Goal: Transaction & Acquisition: Purchase product/service

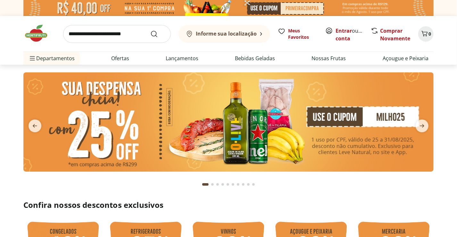
click at [127, 35] on input "search" at bounding box center [117, 34] width 108 height 18
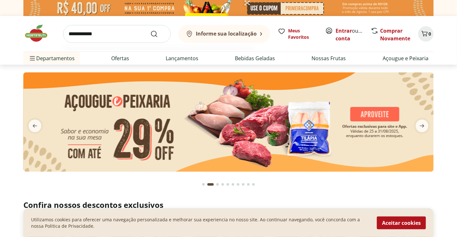
type input "**********"
click at [150, 30] on button "Submit Search" at bounding box center [157, 34] width 15 height 8
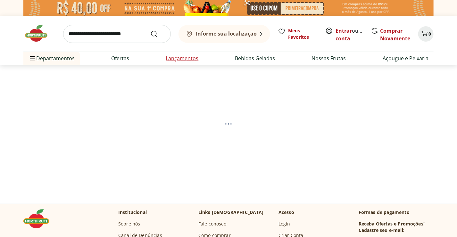
select select "**********"
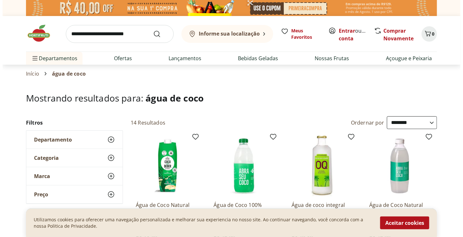
scroll to position [96, 0]
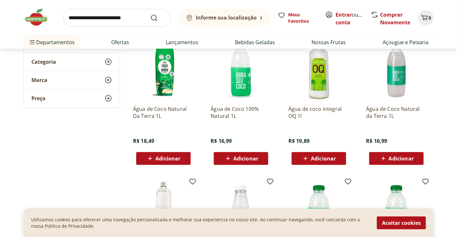
click at [383, 158] on icon at bounding box center [384, 159] width 4 height 4
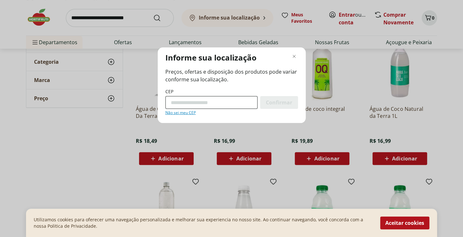
click at [174, 101] on input "CEP" at bounding box center [211, 102] width 92 height 13
type input "*********"
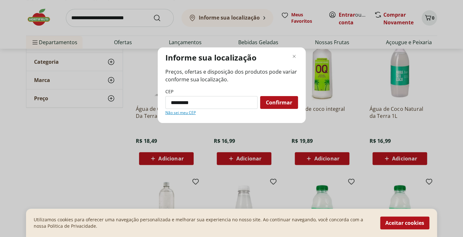
click at [286, 104] on span "Confirmar" at bounding box center [279, 102] width 26 height 5
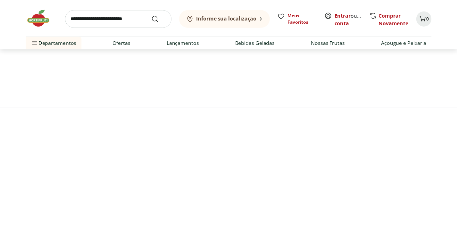
scroll to position [31, 0]
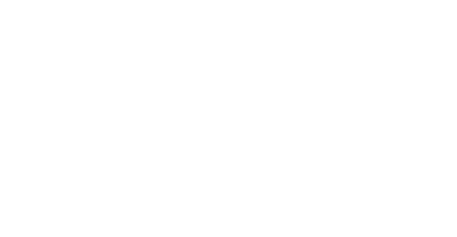
select select "**********"
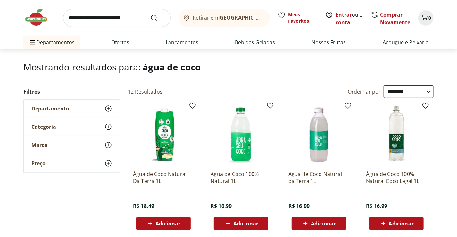
click at [123, 21] on input "search" at bounding box center [117, 18] width 108 height 18
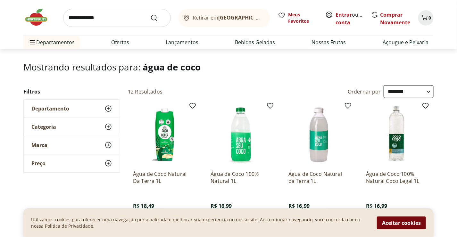
click at [385, 225] on button "Aceitar cookies" at bounding box center [401, 223] width 49 height 13
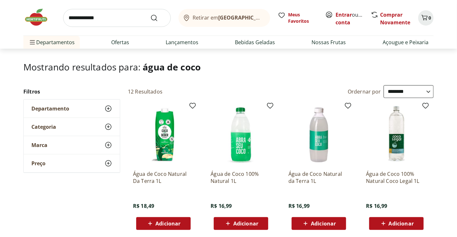
click at [389, 225] on span "Adicionar" at bounding box center [401, 223] width 25 height 5
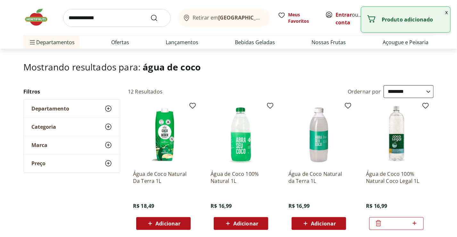
click at [104, 17] on input "**********" at bounding box center [117, 18] width 108 height 18
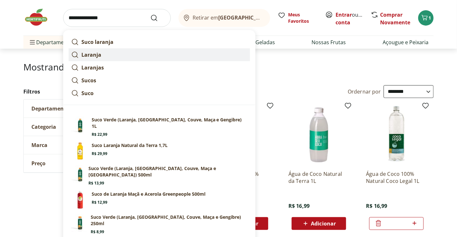
type input "**********"
click at [150, 14] on button "Submit Search" at bounding box center [157, 18] width 15 height 8
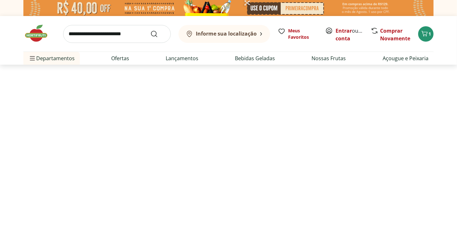
select select "**********"
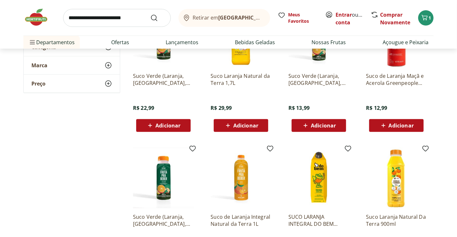
scroll to position [128, 0]
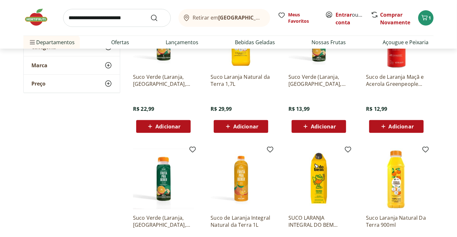
click at [244, 127] on span "Adicionar" at bounding box center [246, 126] width 25 height 5
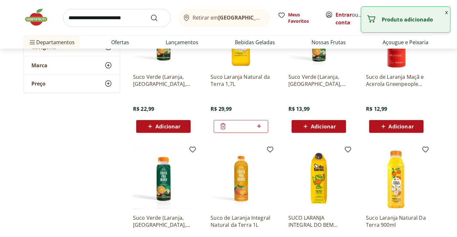
click at [126, 21] on input "search" at bounding box center [117, 18] width 108 height 18
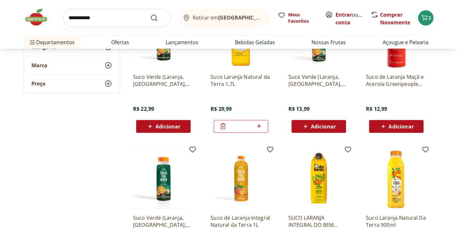
type input "**********"
click at [150, 14] on button "Submit Search" at bounding box center [157, 18] width 15 height 8
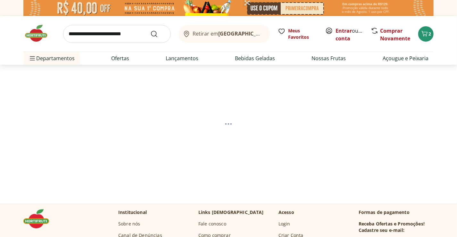
select select "**********"
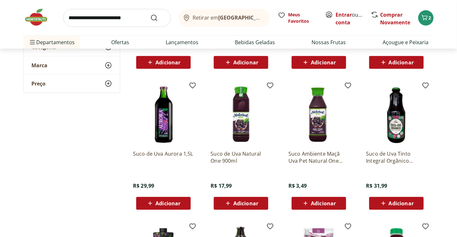
scroll to position [32, 0]
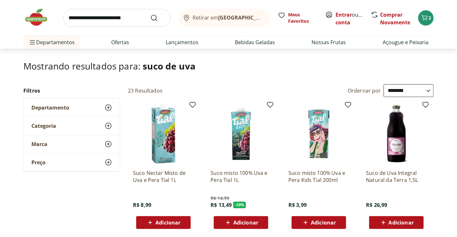
click at [388, 223] on span "Adicionar" at bounding box center [397, 223] width 34 height 8
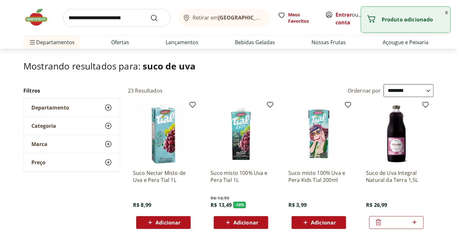
click at [116, 19] on input "search" at bounding box center [117, 18] width 108 height 18
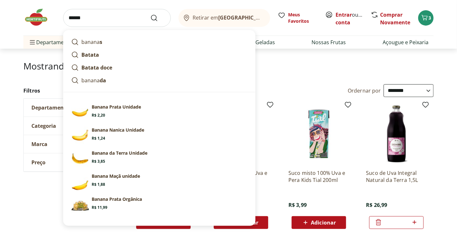
type input "******"
click at [150, 14] on button "Submit Search" at bounding box center [157, 18] width 15 height 8
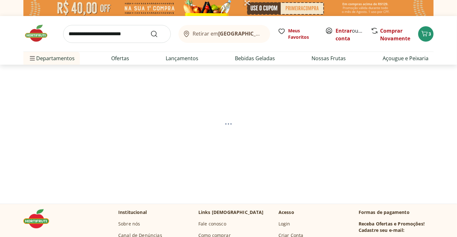
select select "**********"
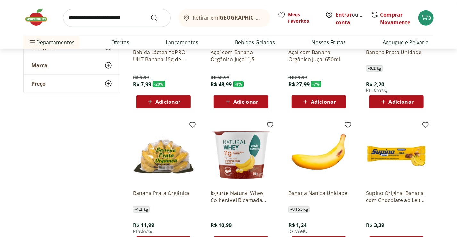
scroll to position [192, 0]
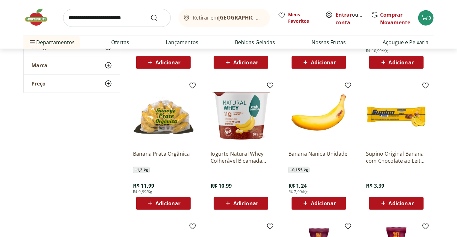
click at [326, 204] on span "Adicionar" at bounding box center [323, 203] width 25 height 5
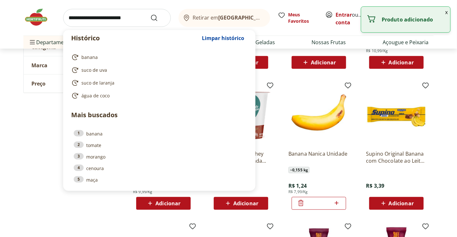
click at [85, 22] on input "search" at bounding box center [117, 18] width 108 height 18
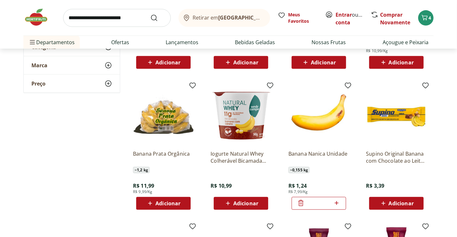
click at [37, 17] on img at bounding box center [39, 17] width 32 height 19
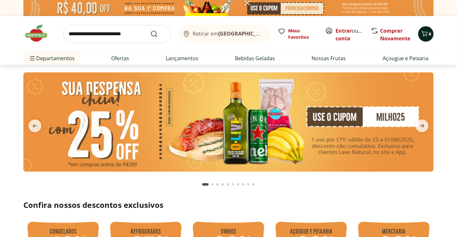
click at [425, 35] on icon "Carrinho" at bounding box center [425, 34] width 8 height 8
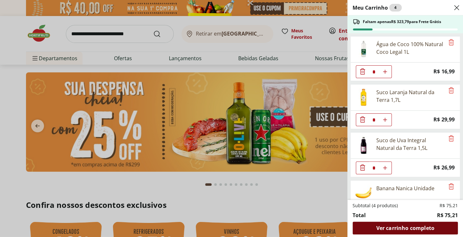
click at [397, 226] on span "Ver carrinho completo" at bounding box center [405, 228] width 58 height 5
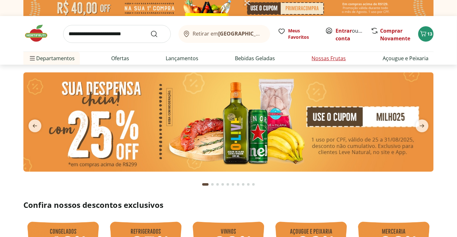
click at [322, 60] on link "Nossas Frutas" at bounding box center [329, 59] width 34 height 8
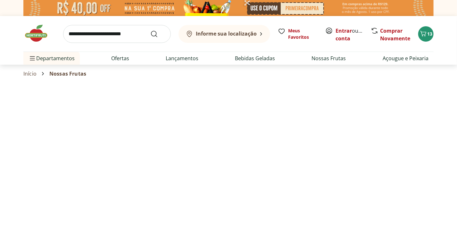
select select "**********"
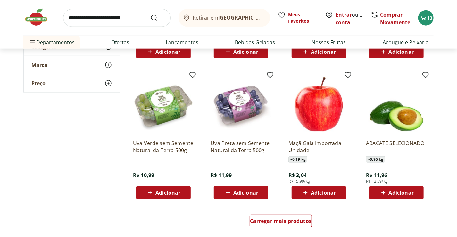
scroll to position [449, 0]
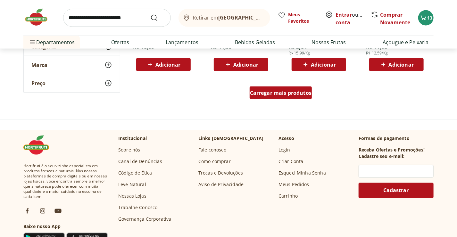
click at [270, 93] on span "Carregar mais produtos" at bounding box center [281, 92] width 62 height 5
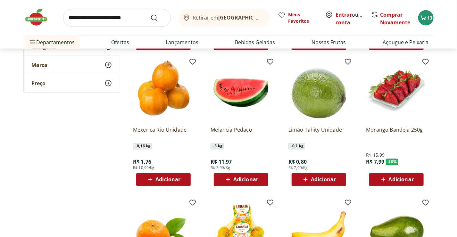
scroll to position [481, 0]
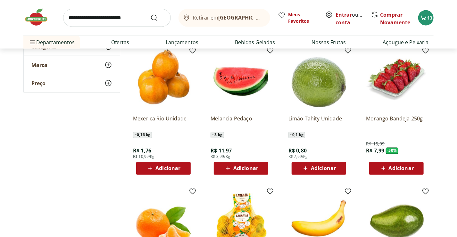
click at [396, 167] on span "Adicionar" at bounding box center [401, 168] width 25 height 5
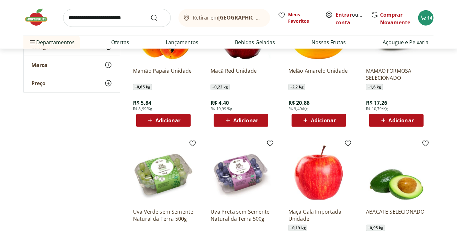
scroll to position [192, 0]
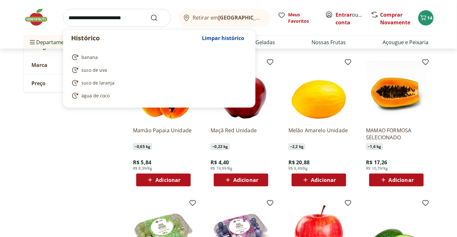
click at [116, 13] on input "search" at bounding box center [117, 18] width 108 height 18
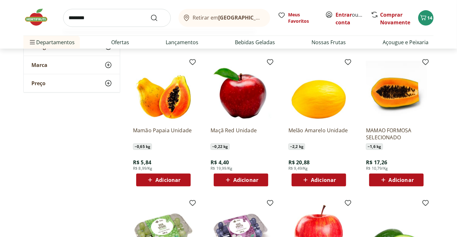
type input "********"
click at [150, 14] on button "Submit Search" at bounding box center [157, 18] width 15 height 8
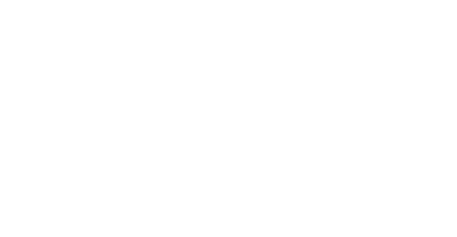
select select "**********"
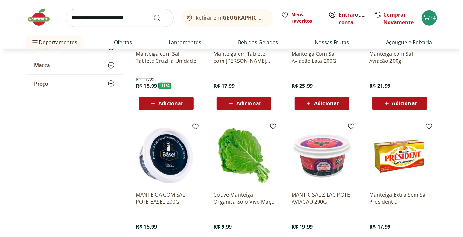
scroll to position [192, 0]
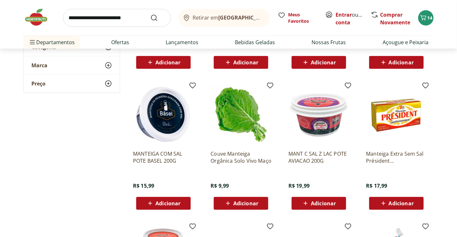
click at [153, 203] on icon at bounding box center [150, 204] width 8 height 8
click at [422, 17] on icon "Carrinho" at bounding box center [424, 18] width 8 height 8
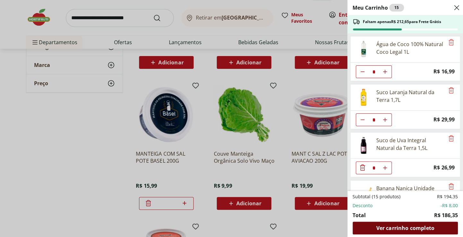
click at [393, 229] on span "Ver carrinho completo" at bounding box center [405, 228] width 58 height 5
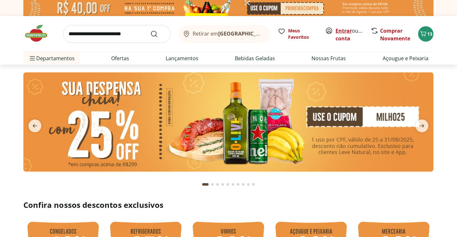
click at [344, 33] on link "Entrar" at bounding box center [344, 30] width 16 height 7
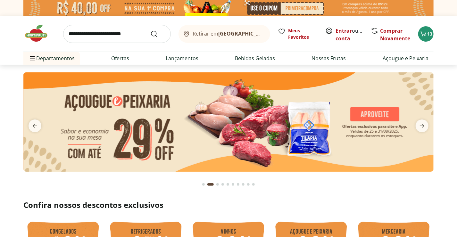
click at [286, 49] on div "Retirar em Rio de Janeiro/RJ Meus Favoritos Entrar ou Criar conta Comprar Novam…" at bounding box center [228, 34] width 411 height 36
click at [347, 33] on link "Entrar" at bounding box center [344, 30] width 16 height 7
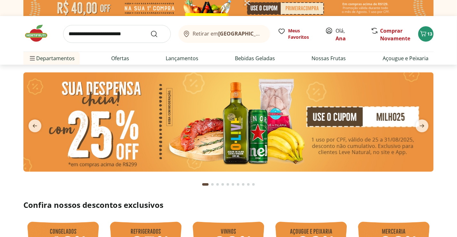
click at [93, 38] on input "search" at bounding box center [117, 34] width 108 height 18
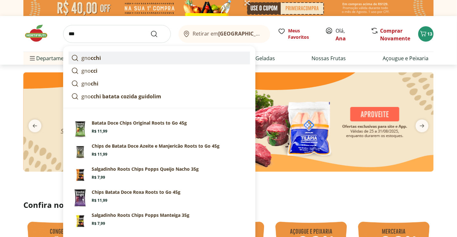
click at [91, 60] on strong "cchi" at bounding box center [96, 58] width 10 height 7
type input "*******"
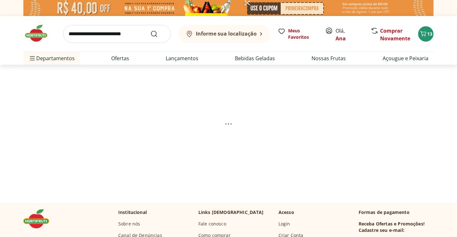
select select "**********"
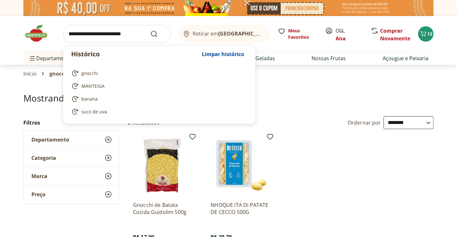
click at [104, 31] on input "search" at bounding box center [117, 34] width 108 height 18
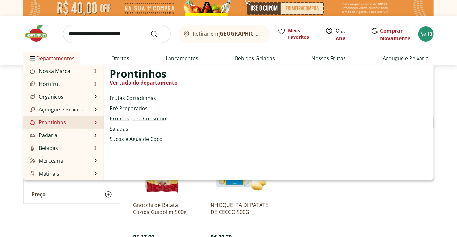
click at [122, 120] on link "Prontos para Consumo" at bounding box center [138, 119] width 57 height 8
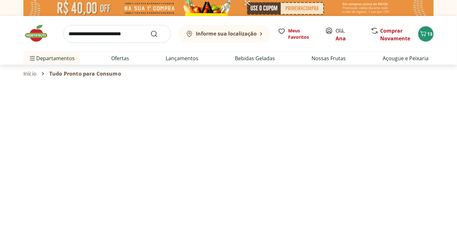
select select "**********"
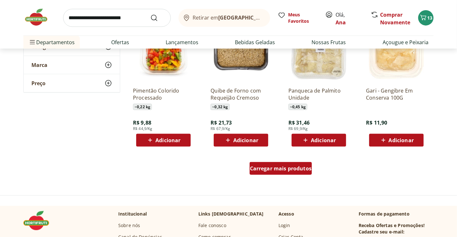
scroll to position [385, 0]
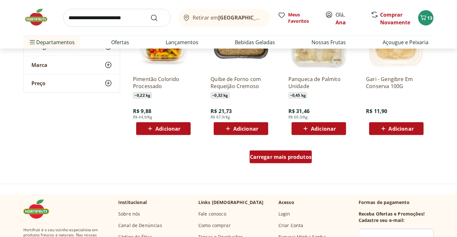
click at [293, 157] on span "Carregar mais produtos" at bounding box center [281, 157] width 62 height 5
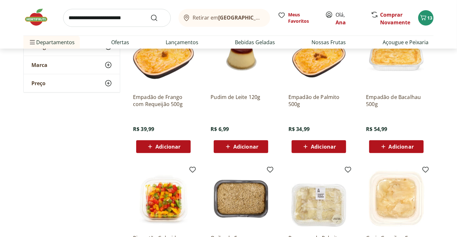
scroll to position [225, 0]
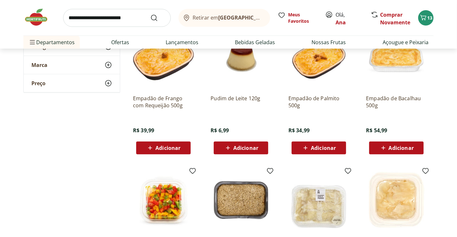
click at [57, 149] on div "**********" at bounding box center [228, 152] width 411 height 568
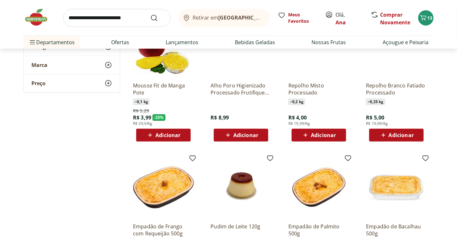
scroll to position [0, 0]
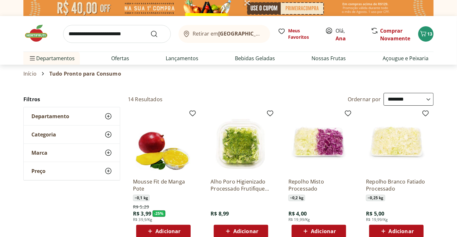
click at [51, 116] on span "Departamento" at bounding box center [50, 116] width 38 height 6
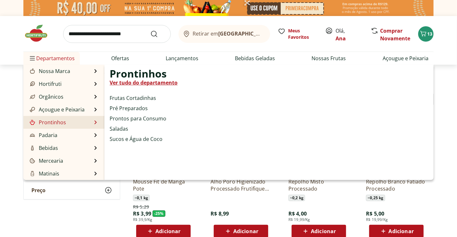
click at [58, 121] on link "Prontinhos" at bounding box center [48, 123] width 38 height 8
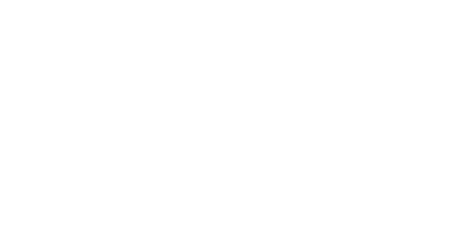
select select "**********"
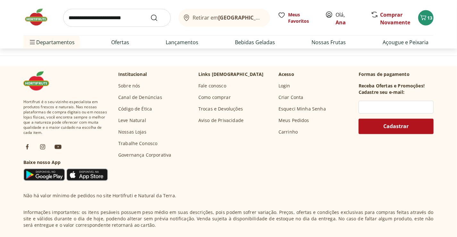
scroll to position [417, 0]
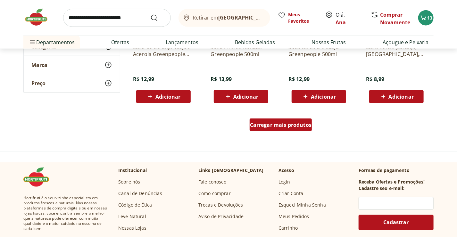
click at [283, 121] on div "Carregar mais produtos" at bounding box center [281, 125] width 63 height 13
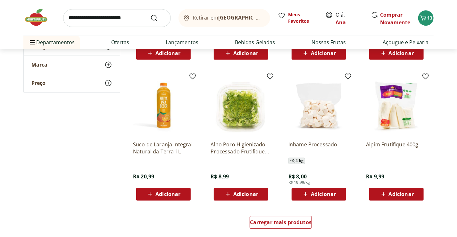
scroll to position [866, 0]
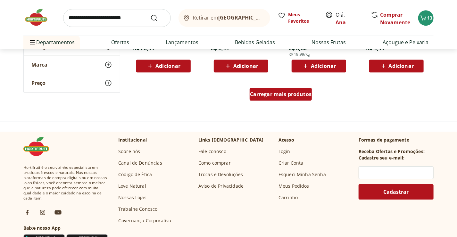
click at [274, 95] on span "Carregar mais produtos" at bounding box center [281, 94] width 62 height 5
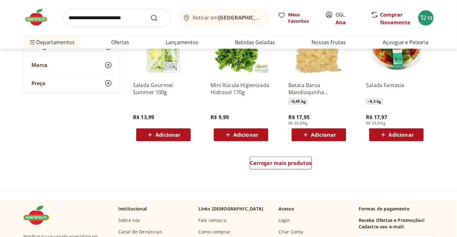
scroll to position [1283, 0]
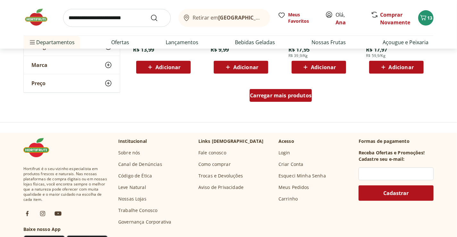
click at [262, 99] on div "Carregar mais produtos" at bounding box center [281, 95] width 63 height 13
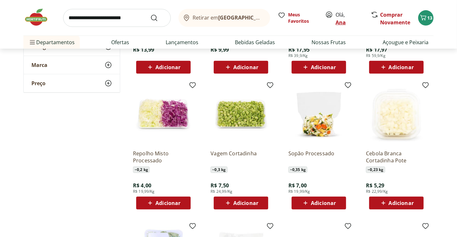
click at [337, 24] on link "Ana" at bounding box center [341, 22] width 10 height 7
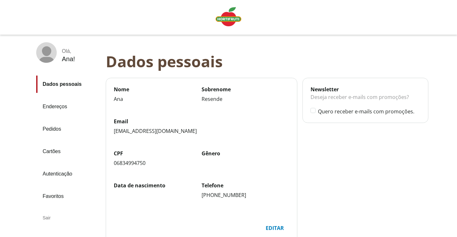
scroll to position [62, 0]
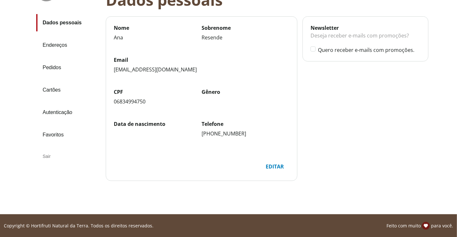
click at [54, 65] on link "Pedidos" at bounding box center [68, 67] width 64 height 17
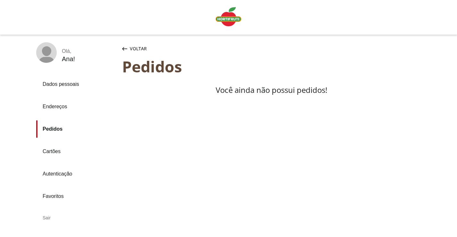
click at [229, 13] on img "Linha de sessão" at bounding box center [229, 16] width 26 height 19
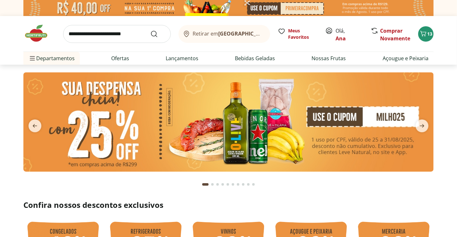
click at [422, 36] on icon "Carrinho" at bounding box center [424, 34] width 8 height 8
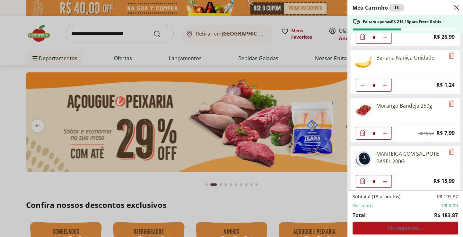
scroll to position [131, 0]
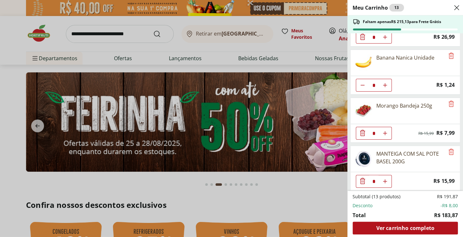
click at [168, 186] on div "Meu Carrinho 13 Faltam apenas R$ 215,13 para Frete Grátis Água de Coco 100% Nat…" at bounding box center [231, 118] width 463 height 237
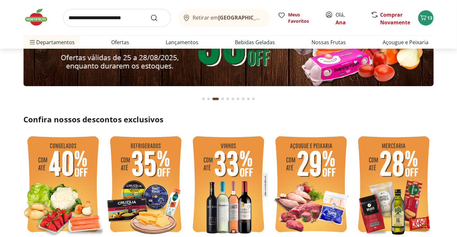
scroll to position [128, 0]
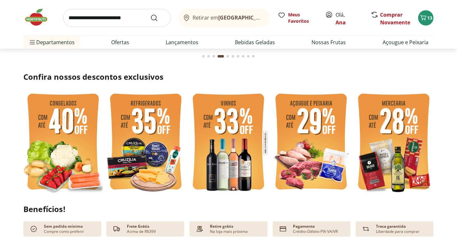
click at [149, 138] on img at bounding box center [146, 143] width 80 height 106
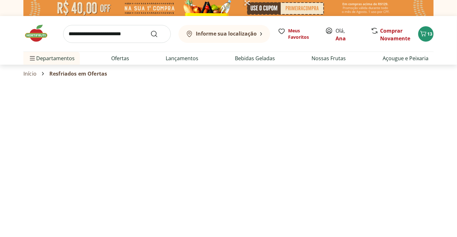
select select "**********"
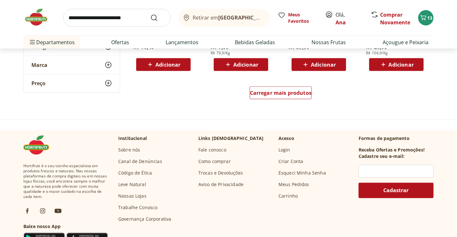
scroll to position [481, 0]
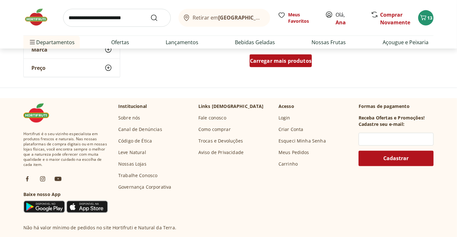
click at [278, 62] on span "Carregar mais produtos" at bounding box center [281, 60] width 62 height 5
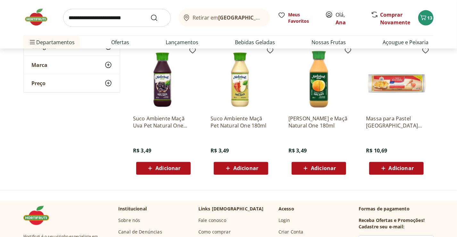
click at [113, 21] on input "search" at bounding box center [117, 18] width 108 height 18
type input "**********"
click at [150, 14] on button "Submit Search" at bounding box center [157, 18] width 15 height 8
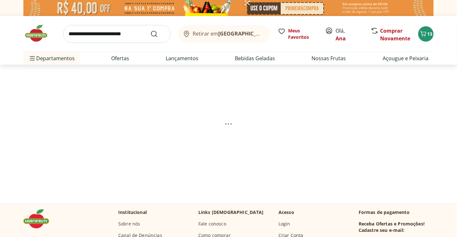
select select "**********"
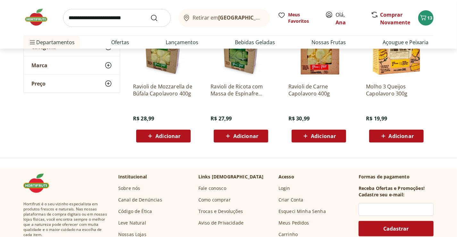
scroll to position [64, 0]
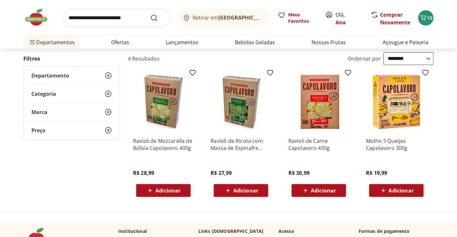
click at [35, 21] on img at bounding box center [39, 17] width 32 height 19
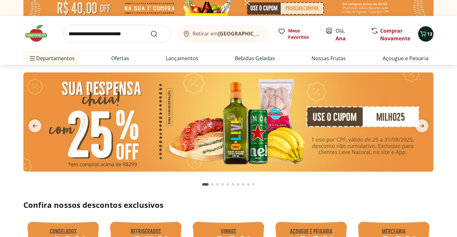
click at [427, 38] on div "13" at bounding box center [426, 34] width 5 height 10
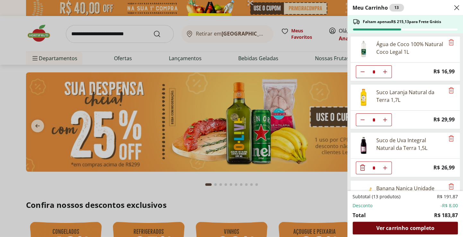
click at [399, 229] on span "Ver carrinho completo" at bounding box center [405, 228] width 58 height 5
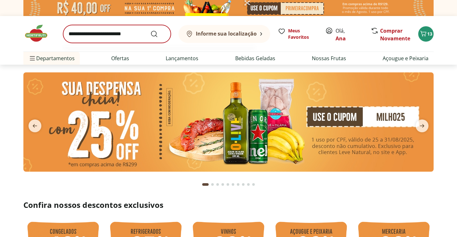
click at [130, 32] on input "search" at bounding box center [117, 34] width 108 height 18
type input "**********"
click at [150, 30] on button "Submit Search" at bounding box center [157, 34] width 15 height 8
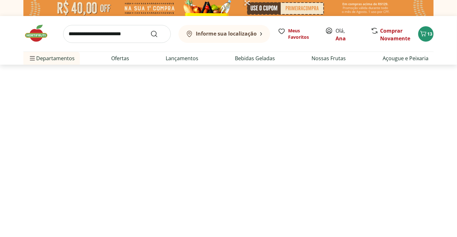
select select "**********"
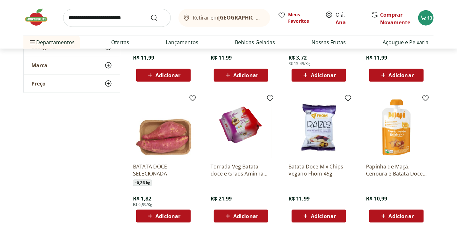
scroll to position [449, 0]
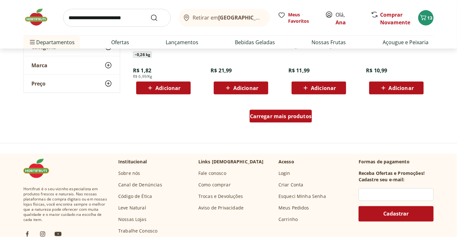
click at [291, 118] on span "Carregar mais produtos" at bounding box center [281, 116] width 62 height 5
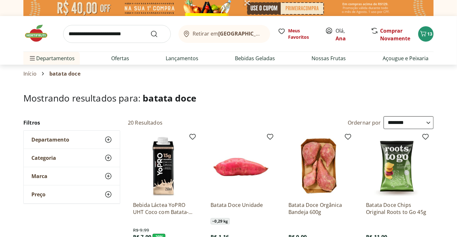
click at [32, 33] on img at bounding box center [39, 33] width 32 height 19
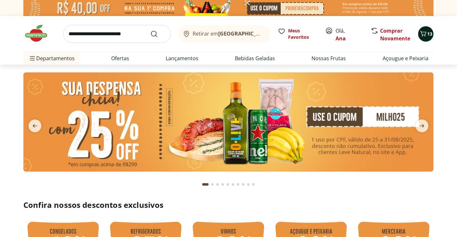
click at [431, 33] on span "13" at bounding box center [430, 34] width 5 height 6
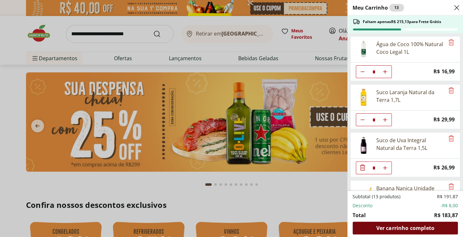
click at [403, 226] on span "Ver carrinho completo" at bounding box center [405, 228] width 58 height 5
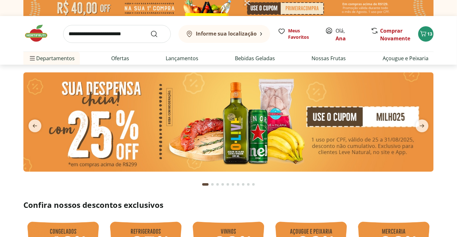
click at [135, 31] on input "search" at bounding box center [117, 34] width 108 height 18
type input "***"
click at [150, 30] on button "Submit Search" at bounding box center [157, 34] width 15 height 8
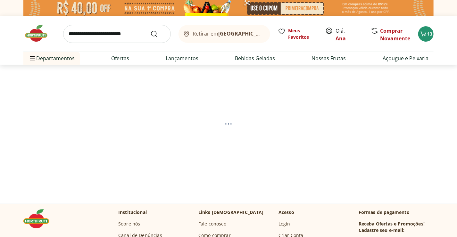
select select "**********"
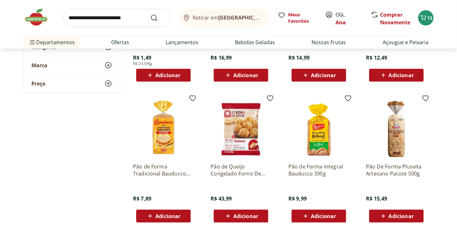
scroll to position [449, 0]
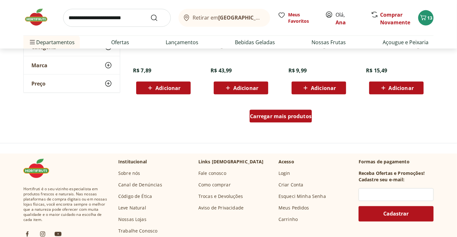
click at [256, 115] on span "Carregar mais produtos" at bounding box center [281, 116] width 62 height 5
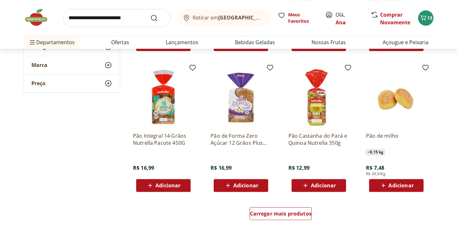
scroll to position [898, 0]
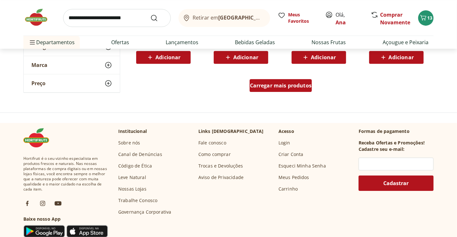
click at [286, 85] on span "Carregar mais produtos" at bounding box center [281, 85] width 62 height 5
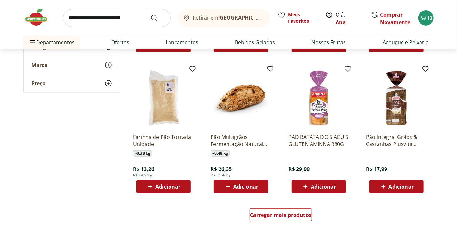
scroll to position [1315, 0]
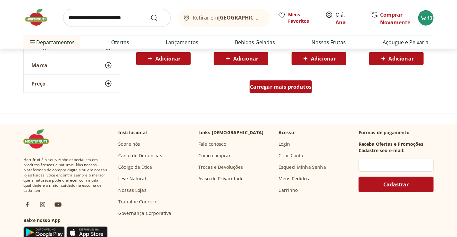
click at [274, 84] on span "Carregar mais produtos" at bounding box center [281, 86] width 62 height 5
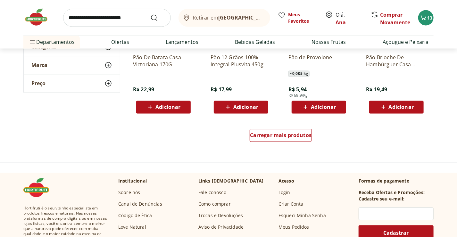
scroll to position [1700, 0]
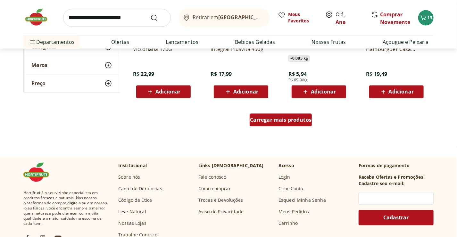
click at [274, 120] on span "Carregar mais produtos" at bounding box center [281, 120] width 62 height 5
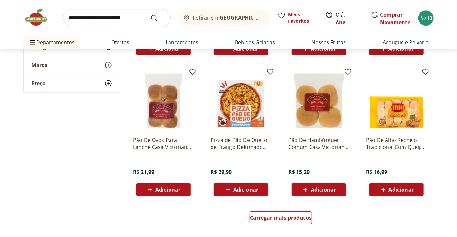
scroll to position [2117, 0]
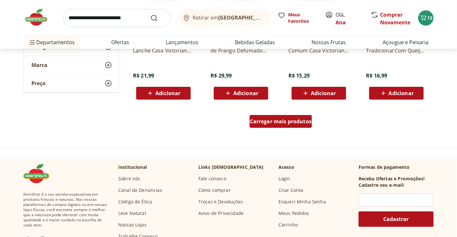
click at [273, 125] on div "Carregar mais produtos" at bounding box center [281, 121] width 63 height 13
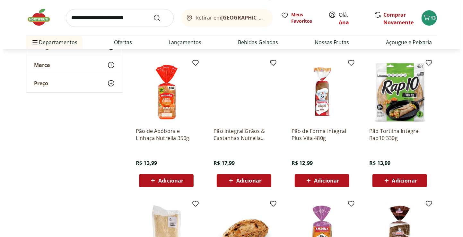
scroll to position [1091, 0]
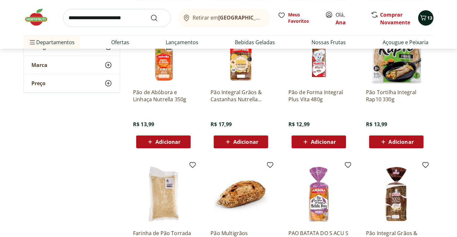
click at [425, 19] on icon "Carrinho" at bounding box center [424, 18] width 8 height 8
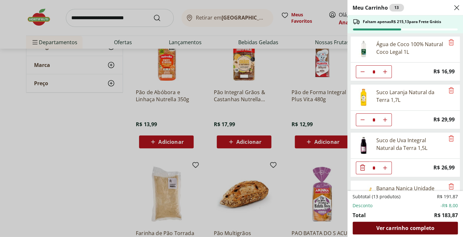
click at [420, 222] on div "Ver carrinho completo" at bounding box center [404, 228] width 105 height 13
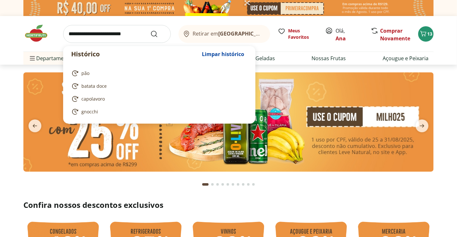
click at [130, 33] on input "search" at bounding box center [117, 34] width 108 height 18
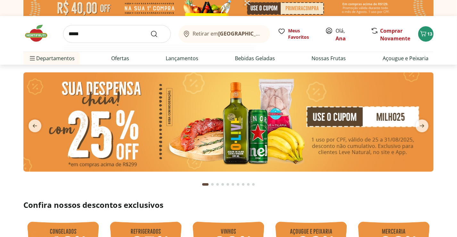
type input "*****"
click at [150, 30] on button "Submit Search" at bounding box center [157, 34] width 15 height 8
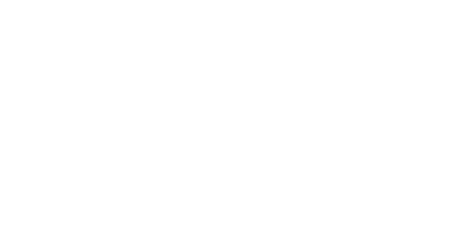
select select "**********"
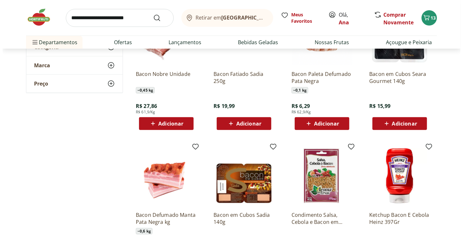
scroll to position [64, 0]
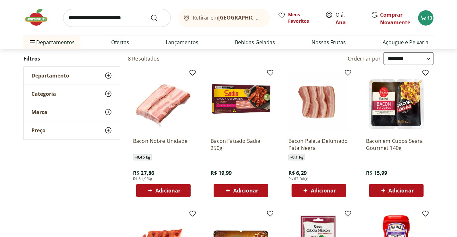
click at [389, 190] on span "Adicionar" at bounding box center [401, 190] width 25 height 5
click at [426, 22] on div "13" at bounding box center [426, 18] width 5 height 10
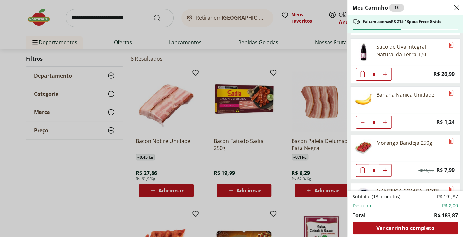
scroll to position [131, 0]
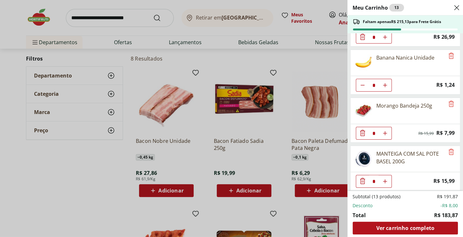
click at [315, 158] on div "Meu Carrinho 13 Faltam apenas R$ 215,13 para Frete Grátis Água de Coco 100% Nat…" at bounding box center [231, 118] width 463 height 237
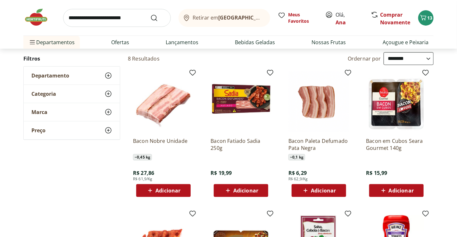
click at [396, 191] on span "Adicionar" at bounding box center [401, 190] width 25 height 5
click at [426, 19] on icon "Carrinho" at bounding box center [424, 18] width 8 height 8
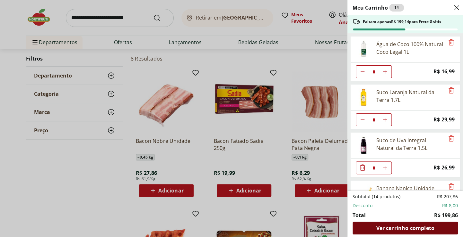
click at [381, 229] on span "Ver carrinho completo" at bounding box center [405, 228] width 58 height 5
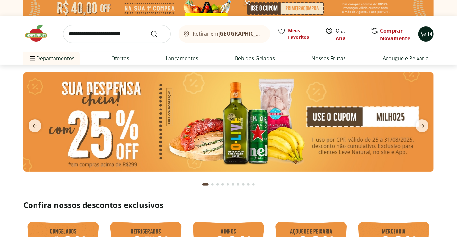
click at [429, 34] on span "14" at bounding box center [430, 34] width 5 height 6
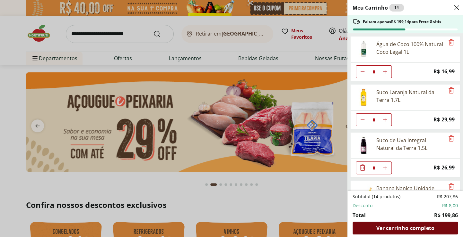
click at [406, 229] on span "Ver carrinho completo" at bounding box center [405, 228] width 58 height 5
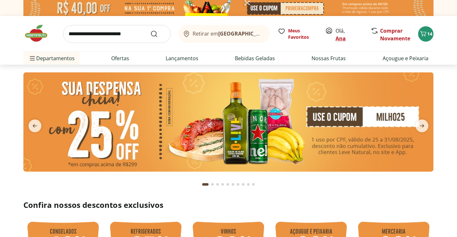
click at [339, 40] on link "Ana" at bounding box center [341, 38] width 10 height 7
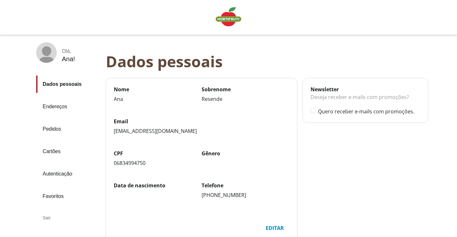
click at [53, 125] on link "Pedidos" at bounding box center [68, 129] width 64 height 17
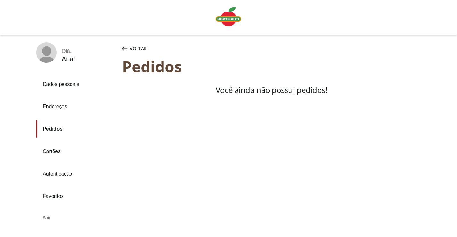
click at [57, 153] on link "Cartões" at bounding box center [76, 151] width 81 height 17
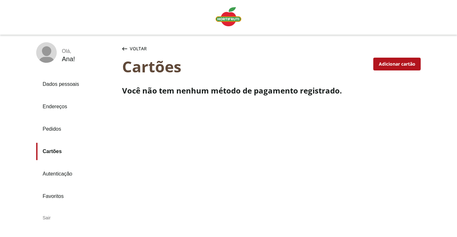
click at [392, 63] on div "Adicionar cartão" at bounding box center [397, 64] width 47 height 12
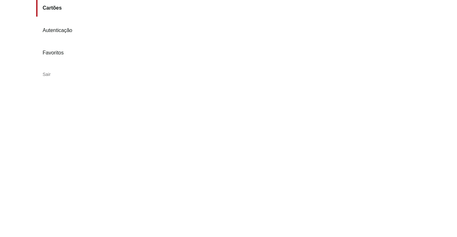
scroll to position [161, 0]
click at [85, 203] on aside "Olá , [PERSON_NAME] ! Dados pessoais Endereços Pedidos Cartões Autenticação Fav…" at bounding box center [72, 74] width 99 height 387
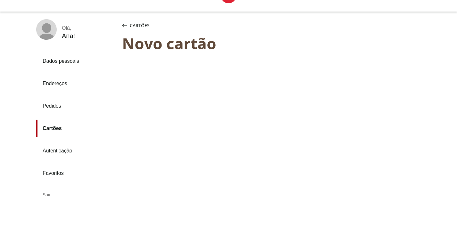
scroll to position [9, 0]
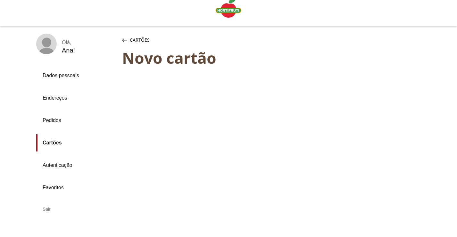
click at [226, 14] on img "Linha de sessão" at bounding box center [229, 7] width 26 height 19
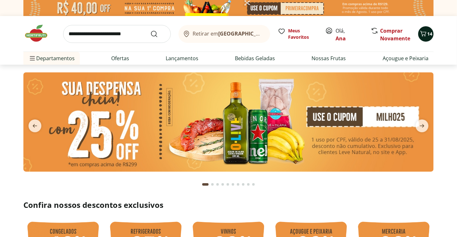
click at [422, 34] on icon "Carrinho" at bounding box center [424, 34] width 8 height 8
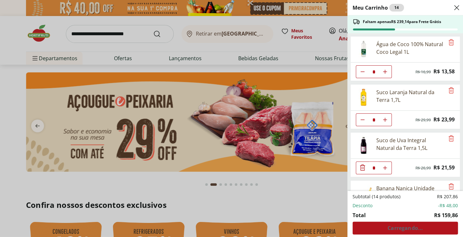
click at [407, 230] on div "Subtotal (14 produtos) R$ 207,86 Desconto -R$ 48,00 Total R$ 159,86 Carregando.…" at bounding box center [404, 214] width 105 height 41
click at [270, 185] on div "Meu Carrinho 14 Faltam apenas R$ 239,14 para Frete Grátis Água de Coco 100% Nat…" at bounding box center [231, 118] width 463 height 237
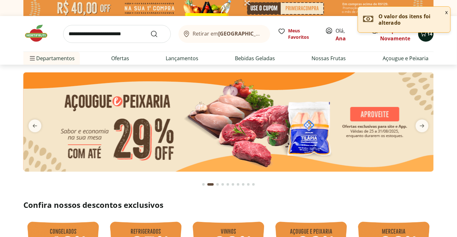
click at [424, 35] on icon "Carrinho" at bounding box center [424, 34] width 8 height 8
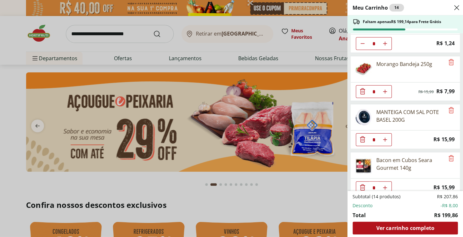
scroll to position [179, 0]
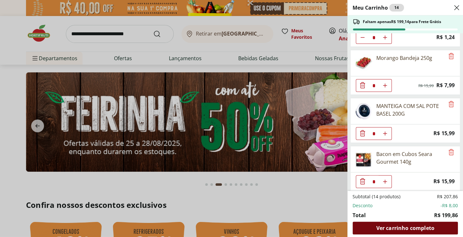
click at [410, 227] on span "Ver carrinho completo" at bounding box center [405, 228] width 58 height 5
